Goal: Task Accomplishment & Management: Complete application form

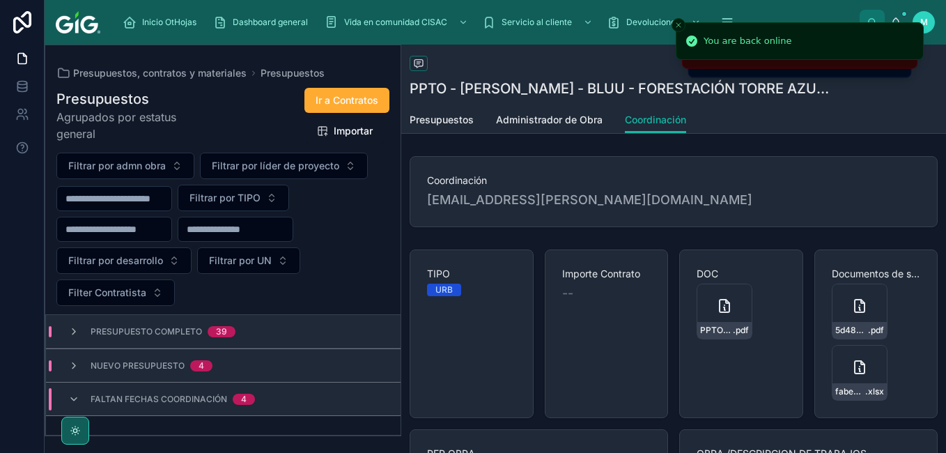
click at [180, 401] on span "Faltan fechas coordinación" at bounding box center [159, 399] width 137 height 11
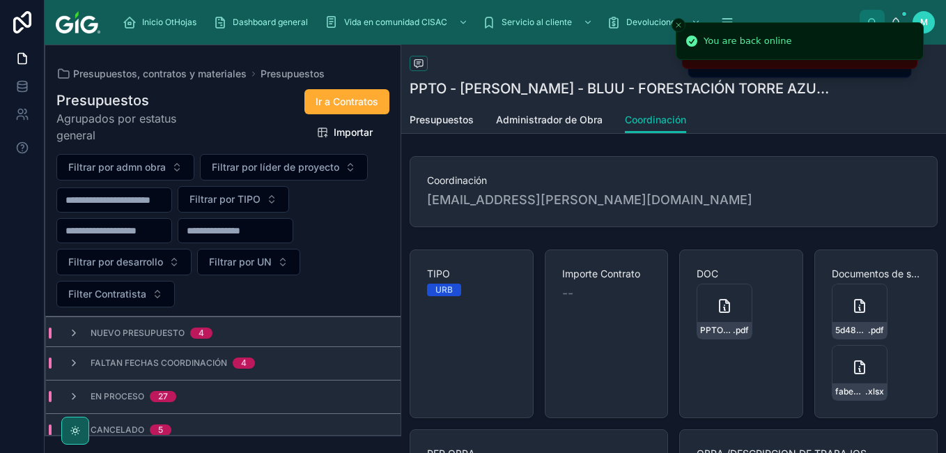
scroll to position [49, 0]
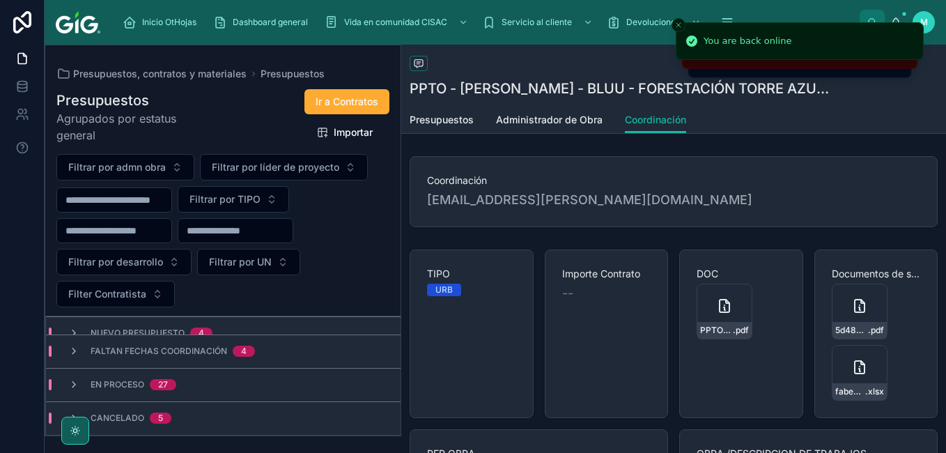
click at [153, 357] on div "Faltan fechas coordinación 4" at bounding box center [223, 350] width 355 height 33
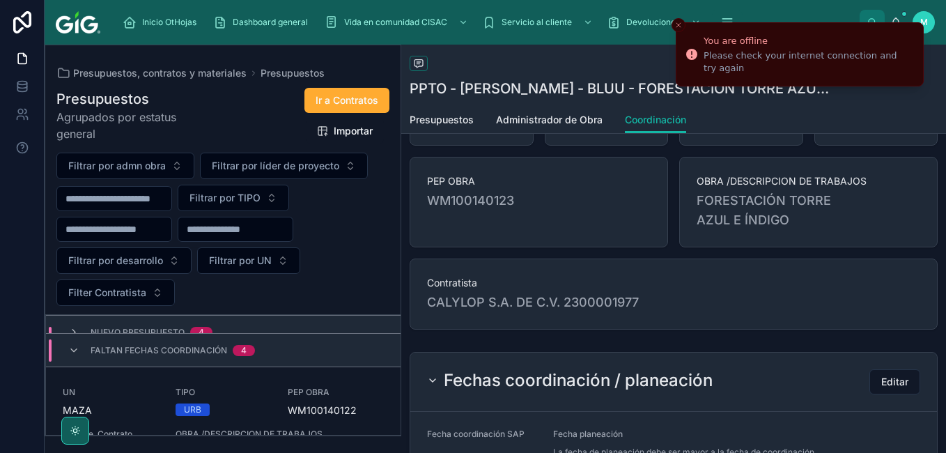
scroll to position [279, 0]
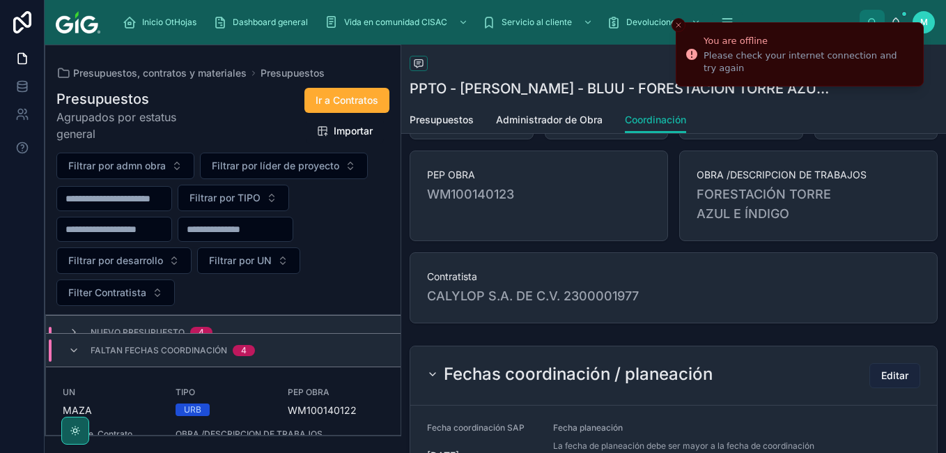
click at [893, 373] on span "Editar" at bounding box center [894, 375] width 27 height 14
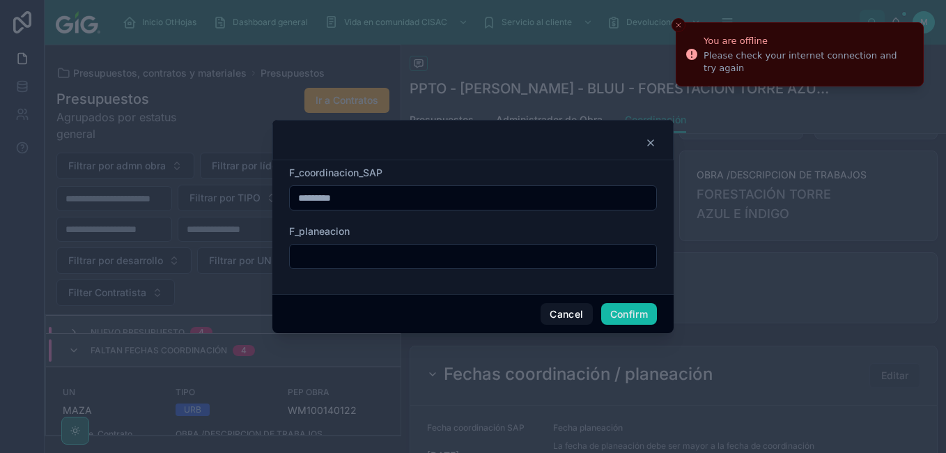
click at [417, 251] on input "text" at bounding box center [473, 257] width 366 height 20
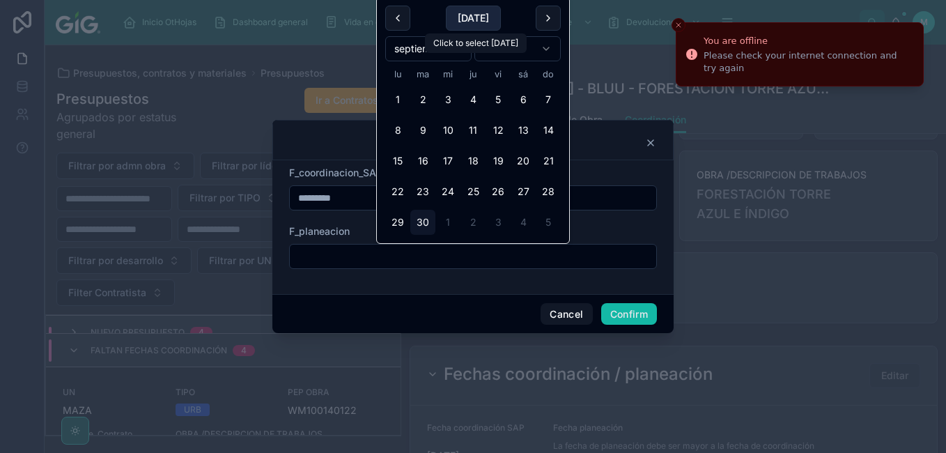
click at [481, 22] on button "[DATE]" at bounding box center [473, 18] width 55 height 25
type input "*********"
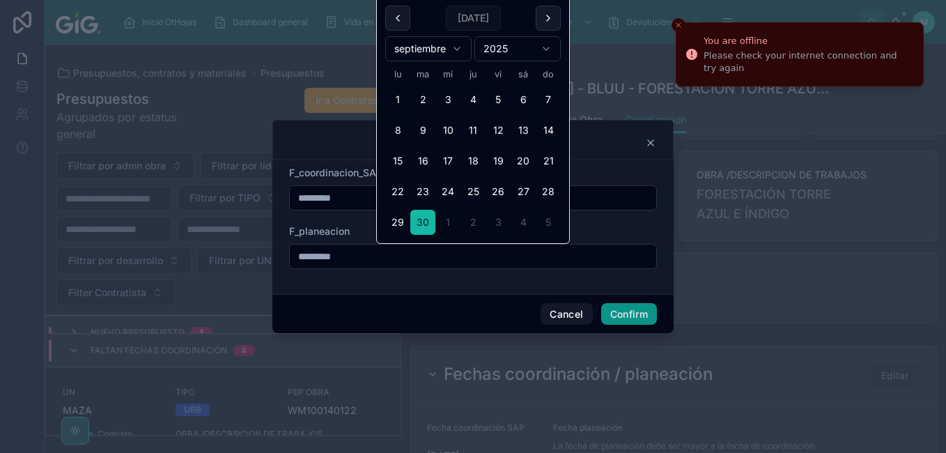
click at [637, 313] on button "Confirm" at bounding box center [629, 314] width 56 height 22
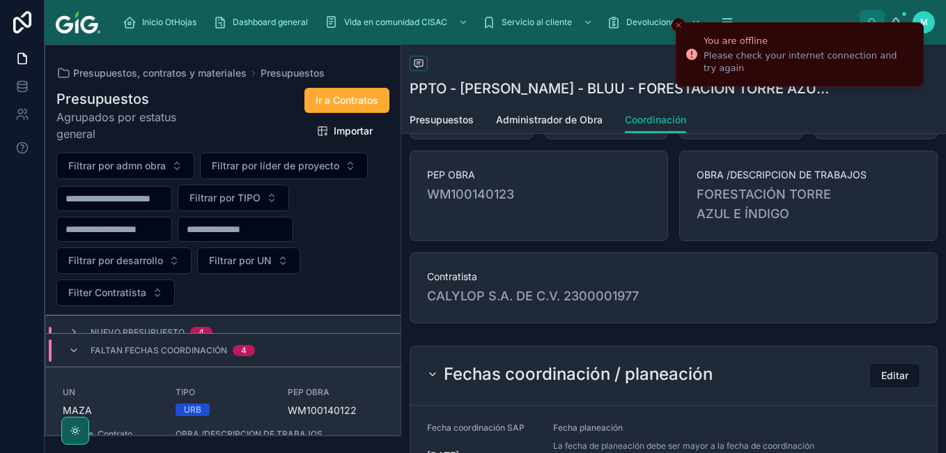
click at [304, 394] on span "PEP OBRA" at bounding box center [336, 392] width 96 height 11
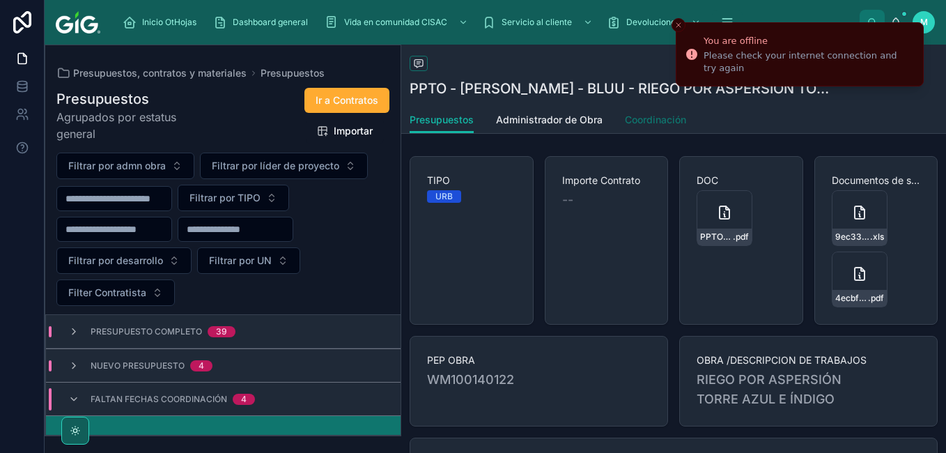
click at [654, 114] on span "Coordinación" at bounding box center [655, 120] width 61 height 14
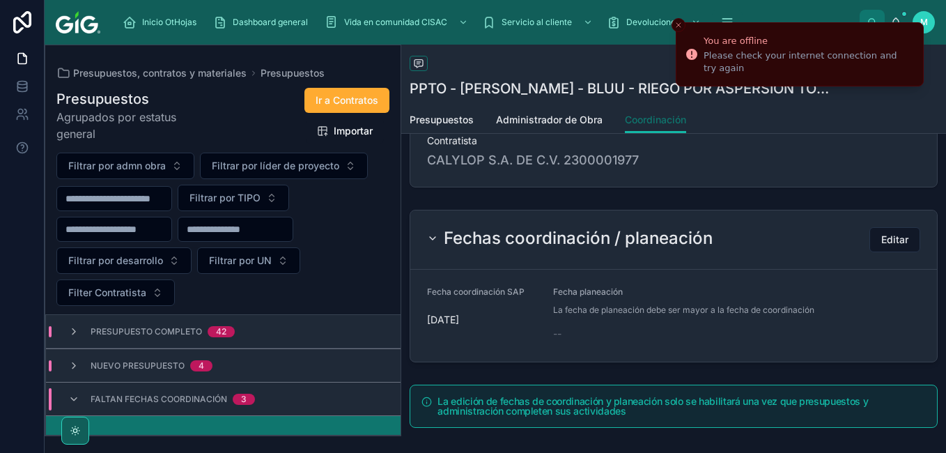
scroll to position [418, 0]
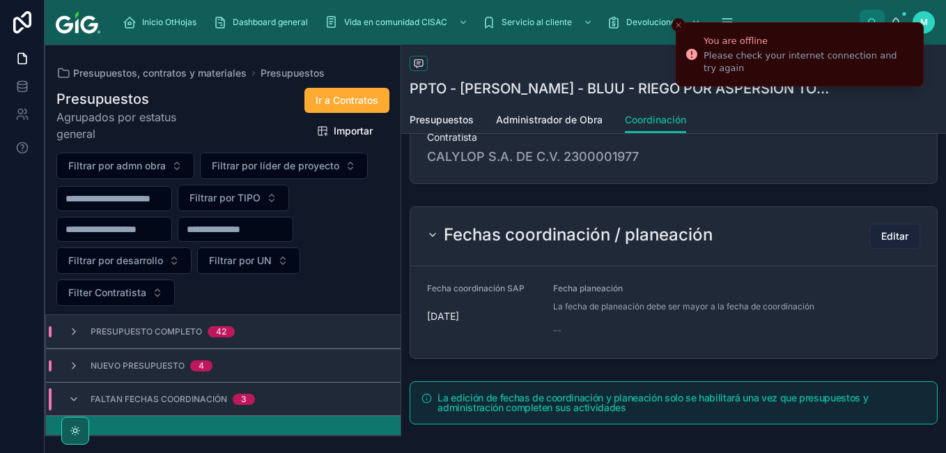
click at [882, 232] on span "Editar" at bounding box center [894, 236] width 27 height 14
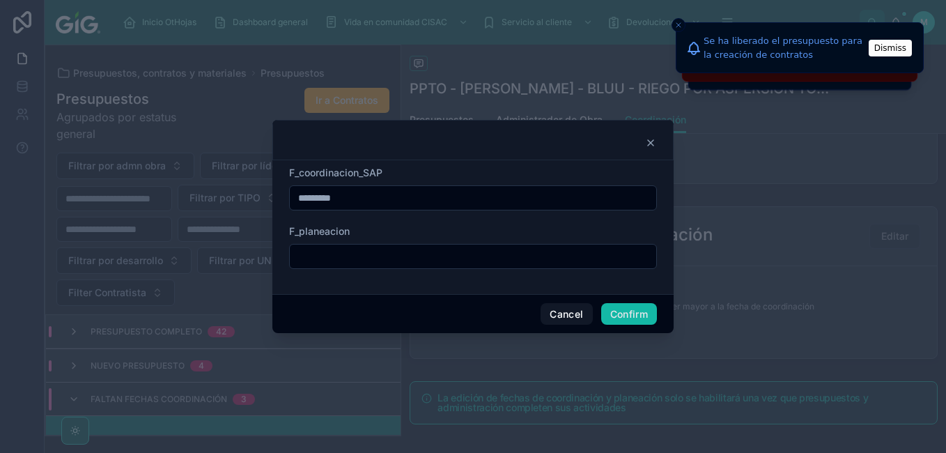
click at [323, 252] on input "text" at bounding box center [473, 257] width 366 height 20
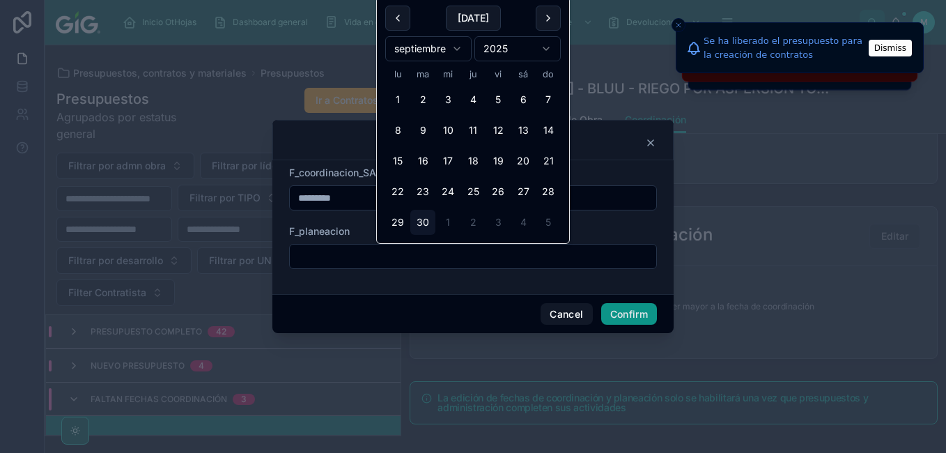
click at [609, 316] on button "Confirm" at bounding box center [629, 314] width 56 height 22
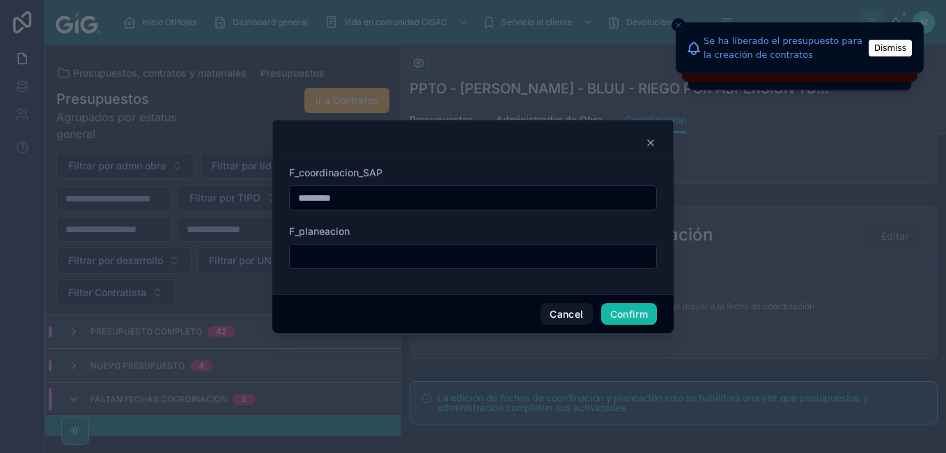
click at [562, 259] on input "text" at bounding box center [473, 257] width 366 height 20
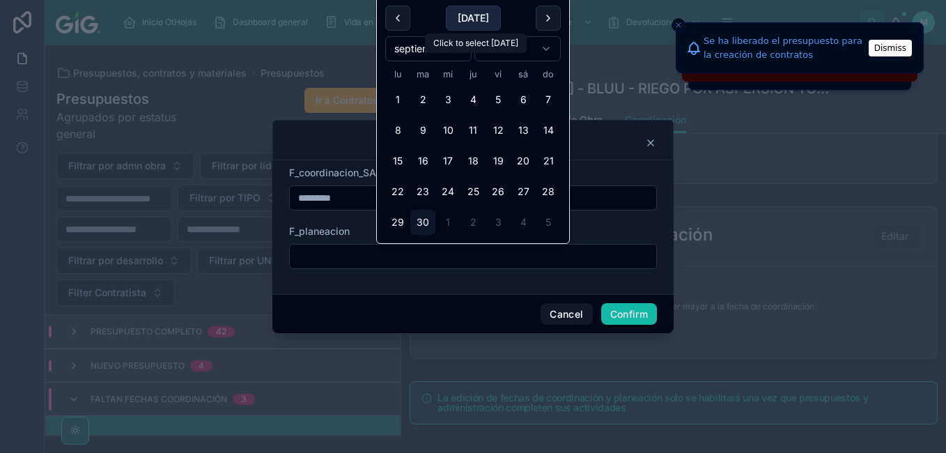
click at [481, 17] on button "[DATE]" at bounding box center [473, 18] width 55 height 25
type input "*********"
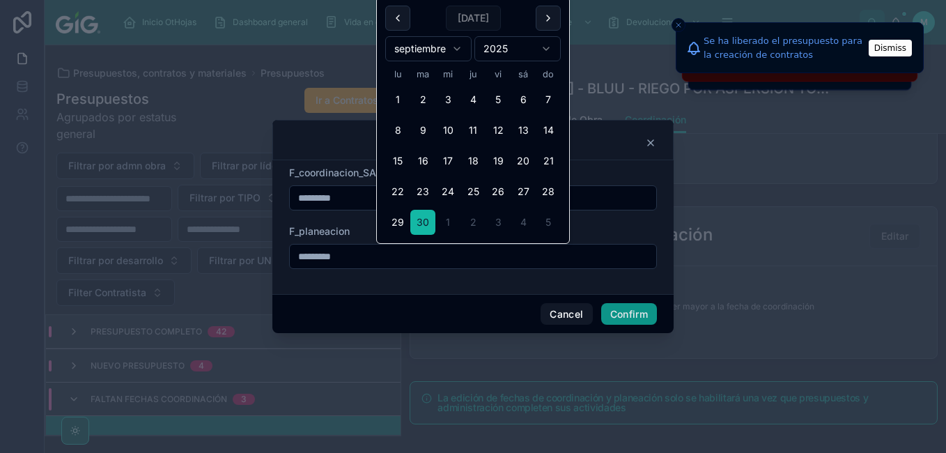
click at [630, 313] on button "Confirm" at bounding box center [629, 314] width 56 height 22
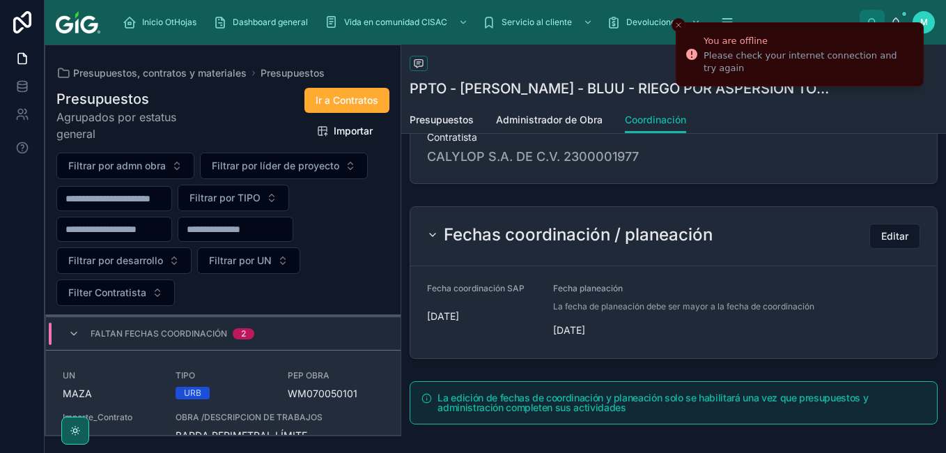
scroll to position [0, 0]
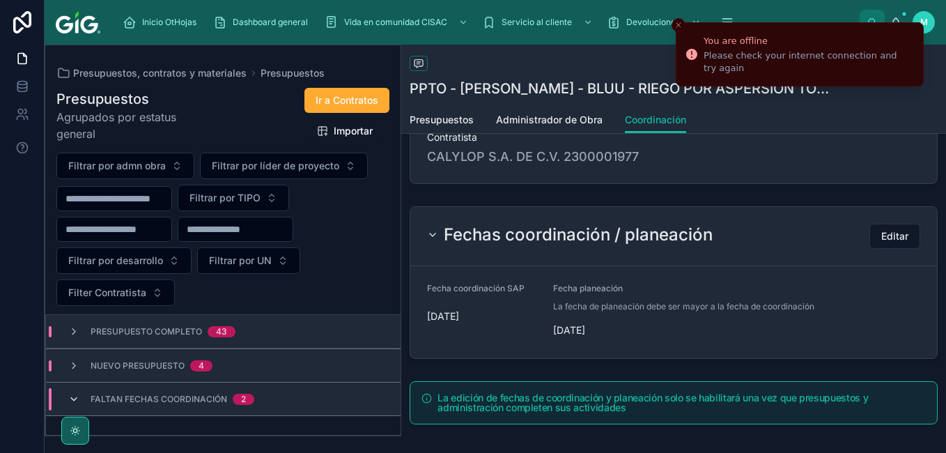
click at [72, 394] on icon at bounding box center [73, 399] width 11 height 11
